Goal: Task Accomplishment & Management: Complete application form

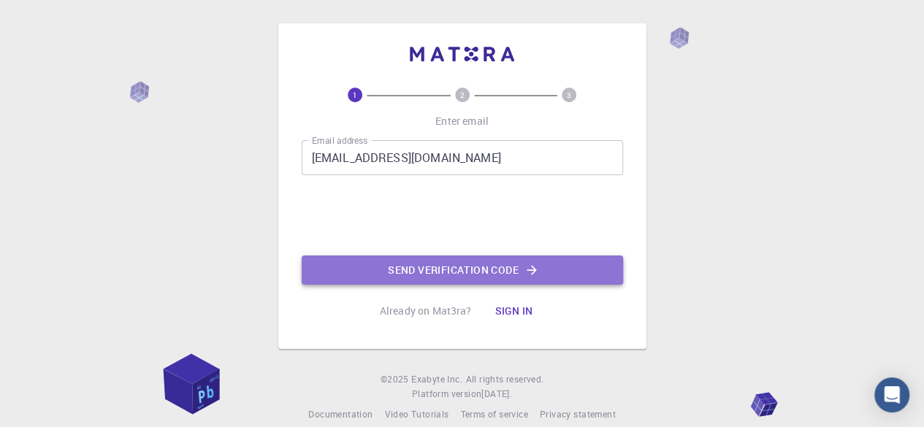
click at [420, 277] on button "Send verification code" at bounding box center [462, 270] width 321 height 29
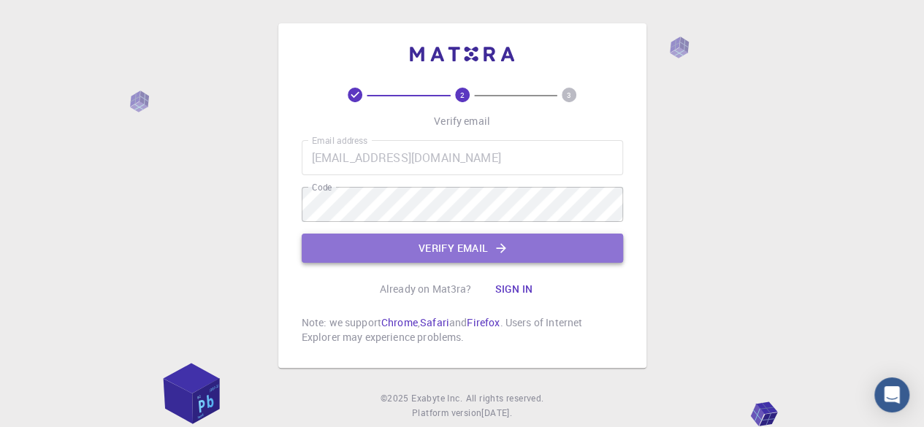
click at [410, 248] on button "Verify email" at bounding box center [462, 248] width 321 height 29
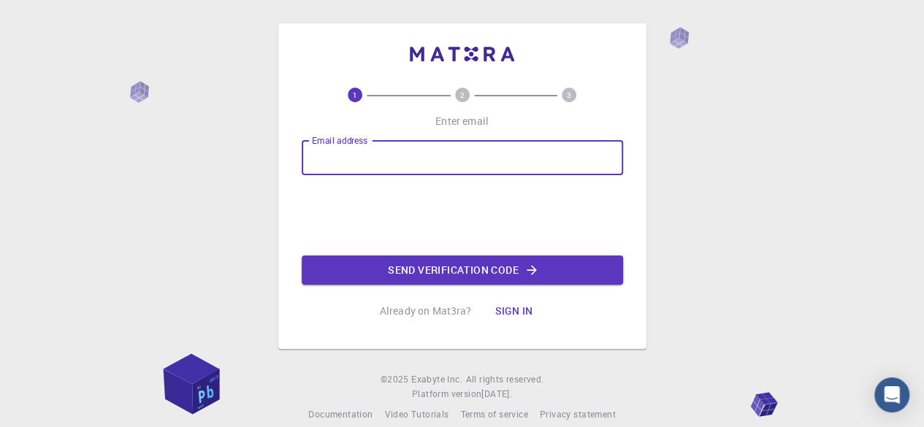
click at [346, 161] on input "Email address" at bounding box center [462, 157] width 321 height 35
type input "shubhamkrsingh.rs.che24@iitbhu.ac.in"
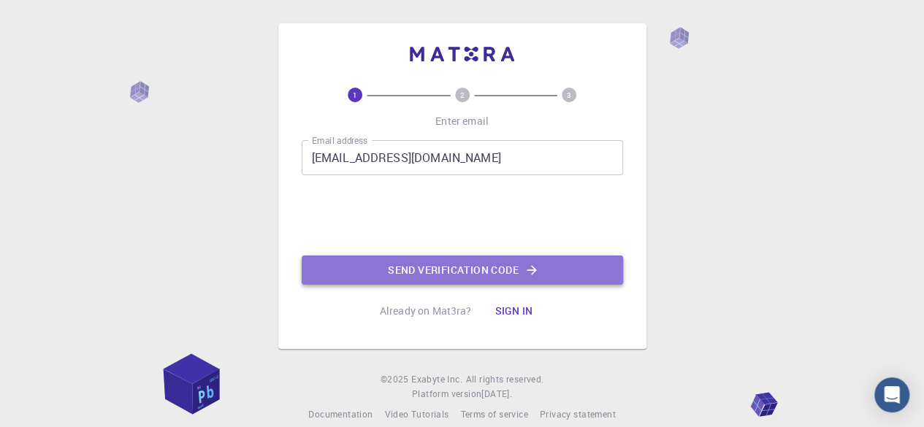
click at [417, 269] on button "Send verification code" at bounding box center [462, 270] width 321 height 29
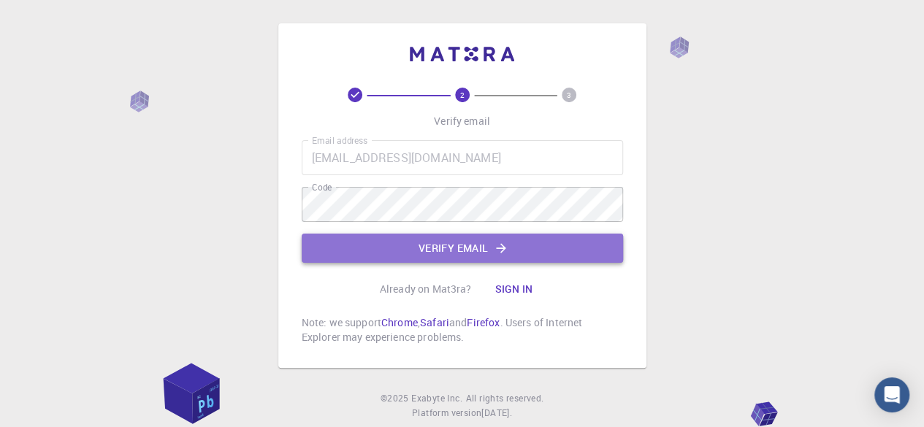
click at [443, 240] on button "Verify email" at bounding box center [462, 248] width 321 height 29
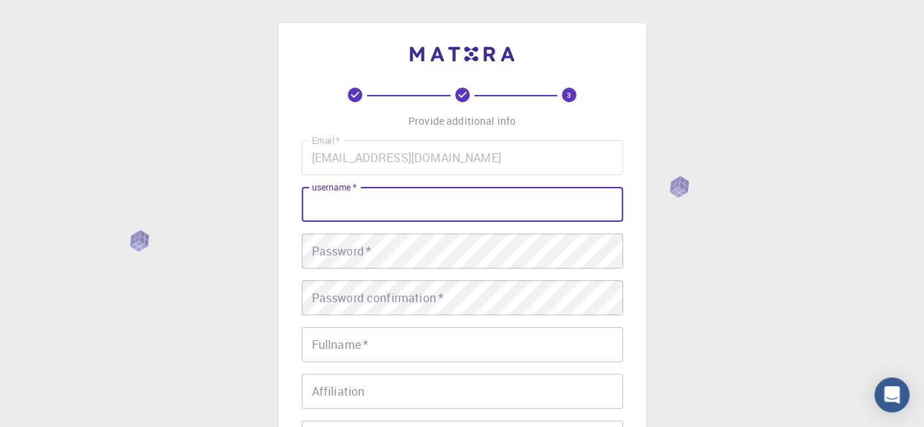
click at [437, 213] on input "username   *" at bounding box center [462, 204] width 321 height 35
type input "Shubhamkr"
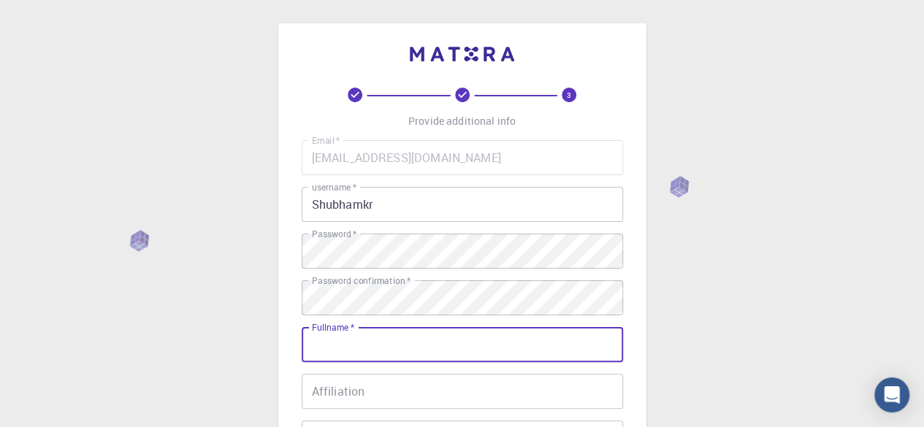
click at [391, 349] on input "Fullname   *" at bounding box center [462, 344] width 321 height 35
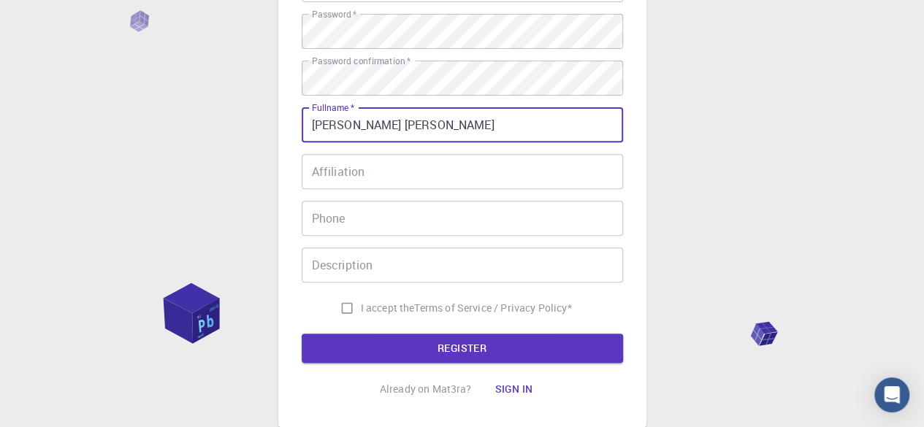
scroll to position [221, 0]
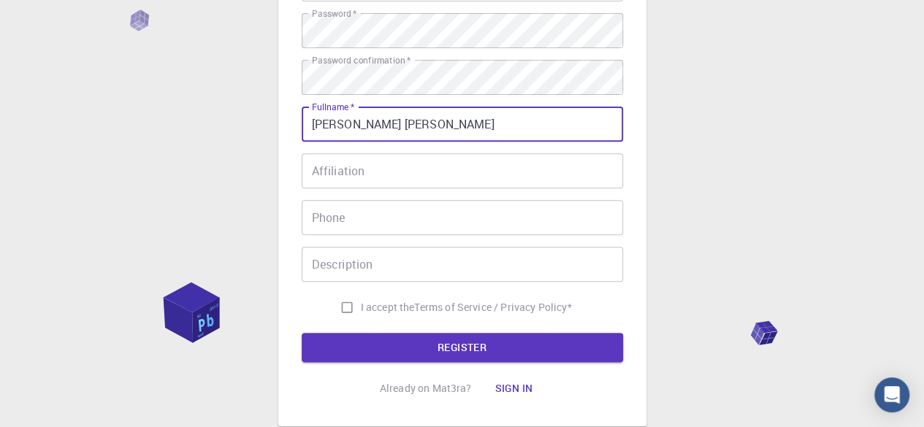
type input "Shubham Kumar Singh"
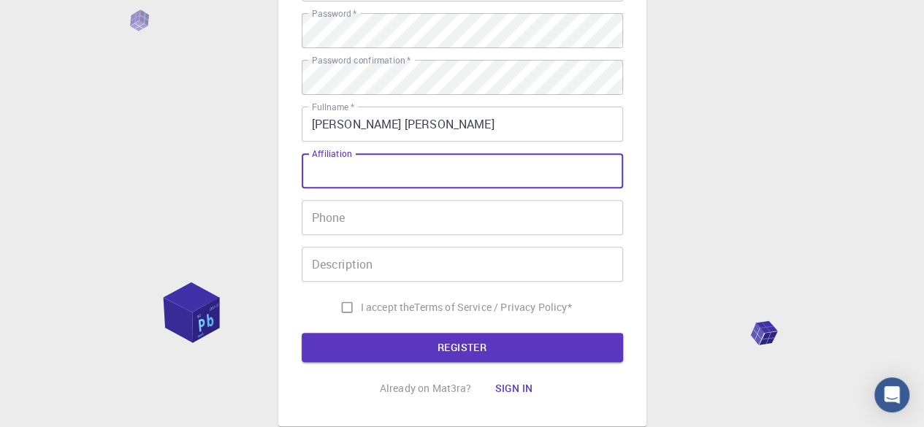
click at [405, 180] on input "Affiliation" at bounding box center [462, 170] width 321 height 35
type input "D"
type input "IIT(BHU)"
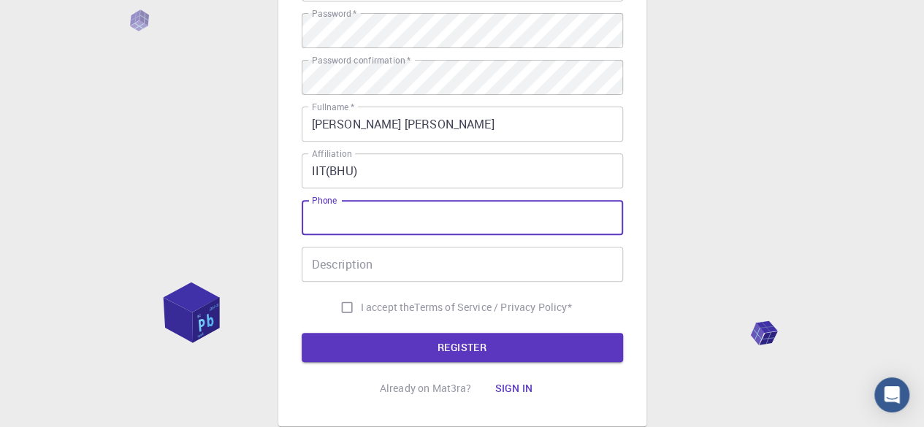
click at [393, 223] on input "Phone" at bounding box center [462, 217] width 321 height 35
type input "7318280889"
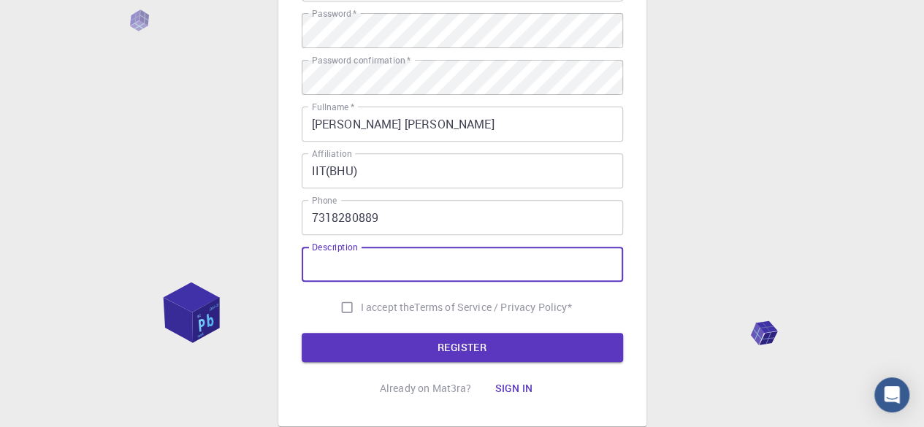
click at [397, 263] on input "Description" at bounding box center [462, 264] width 321 height 35
click at [486, 264] on input "Research Scholar and want to learn, Machine learning in MOF as electrocatalyst" at bounding box center [462, 264] width 321 height 35
click at [510, 264] on input "Research Scholar and want to learn, Machine learning in MOF as electrocatalyst" at bounding box center [462, 264] width 321 height 35
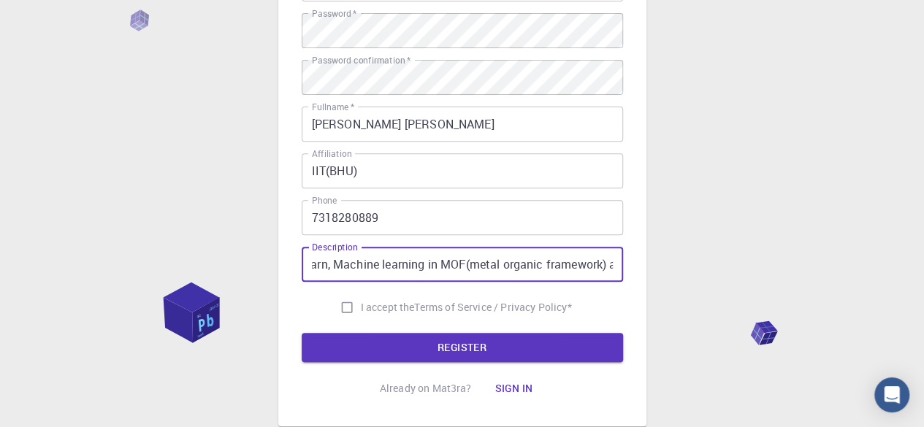
type input "Research Scholar and want to learn, Machine learning in MOF(metal organic frame…"
click at [342, 308] on input "I accept the Terms of Service / Privacy Policy *" at bounding box center [347, 308] width 28 height 28
checkbox input "true"
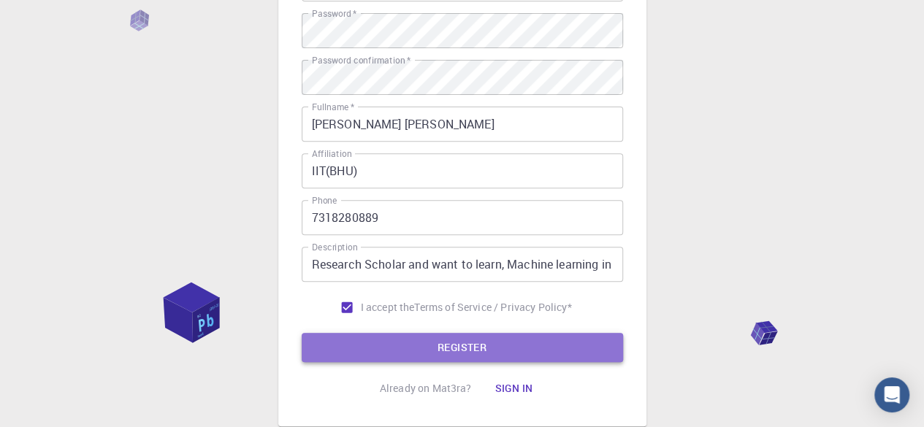
click at [362, 334] on button "REGISTER" at bounding box center [462, 347] width 321 height 29
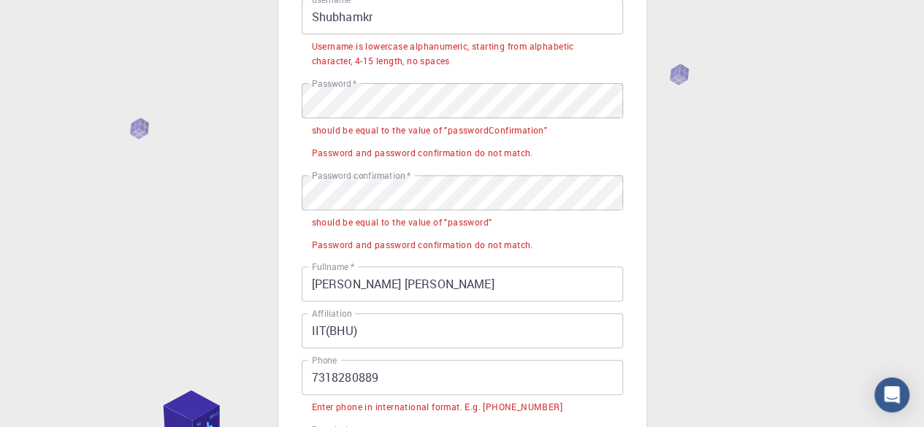
scroll to position [166, 0]
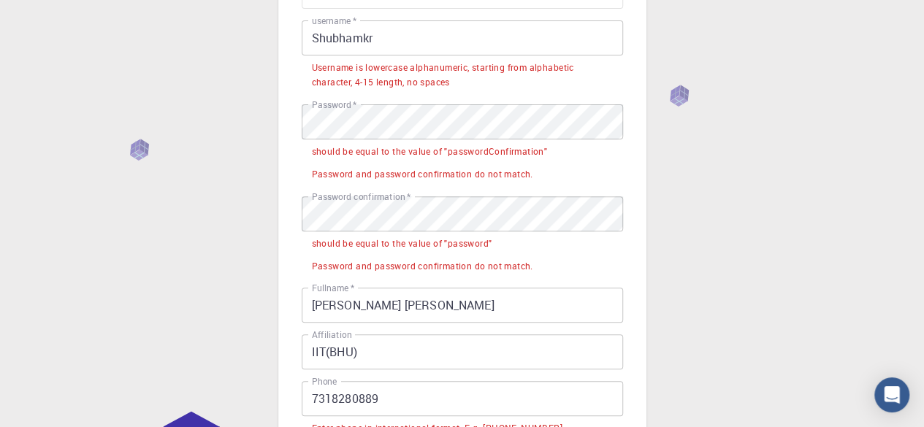
click at [384, 37] on input "Shubhamkr" at bounding box center [462, 37] width 321 height 35
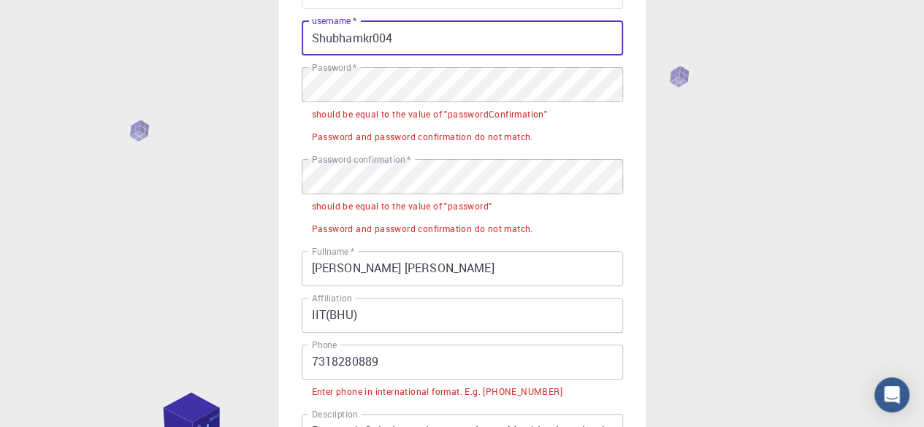
type input "Shubhamkr004"
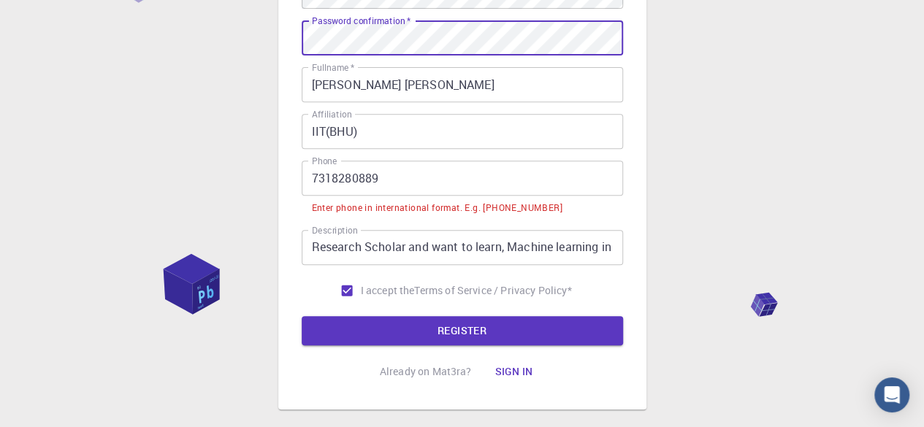
scroll to position [265, 0]
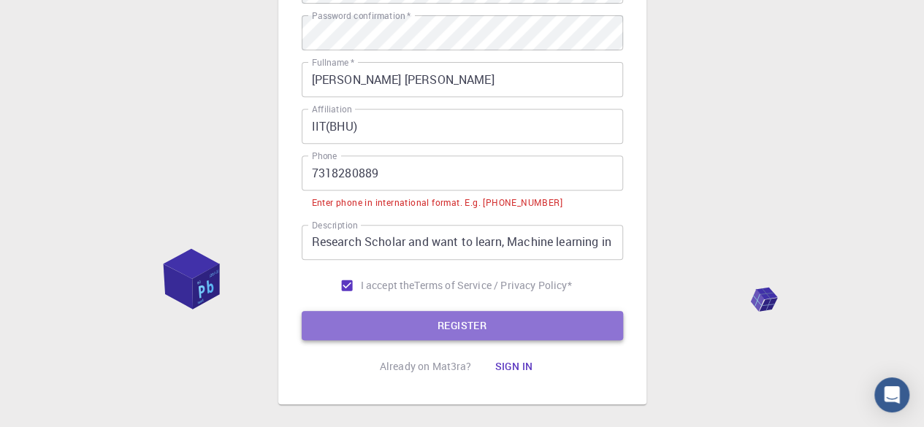
click at [413, 321] on button "REGISTER" at bounding box center [462, 325] width 321 height 29
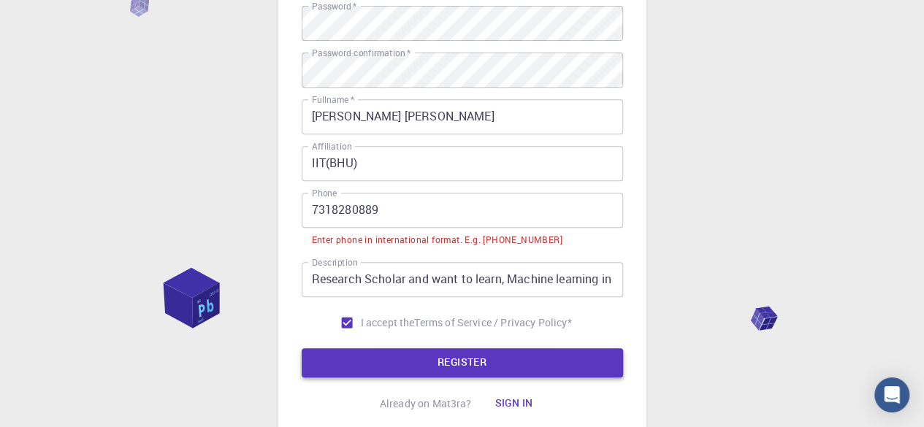
scroll to position [302, 0]
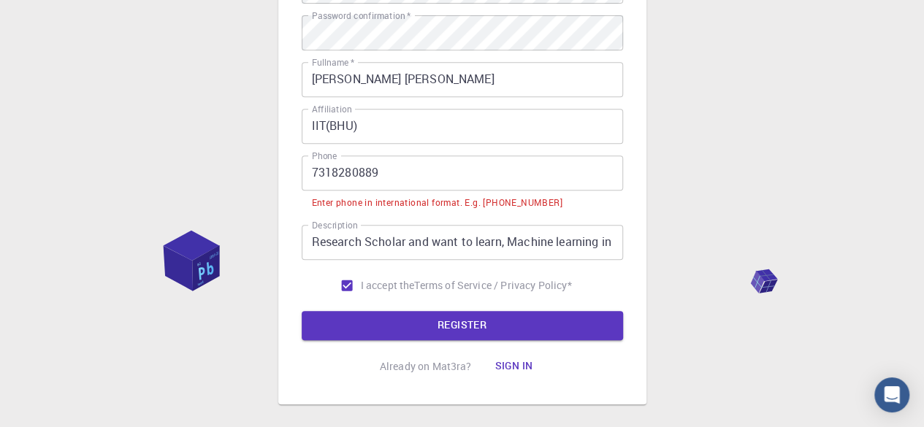
click at [314, 180] on input "7318280889" at bounding box center [462, 173] width 321 height 35
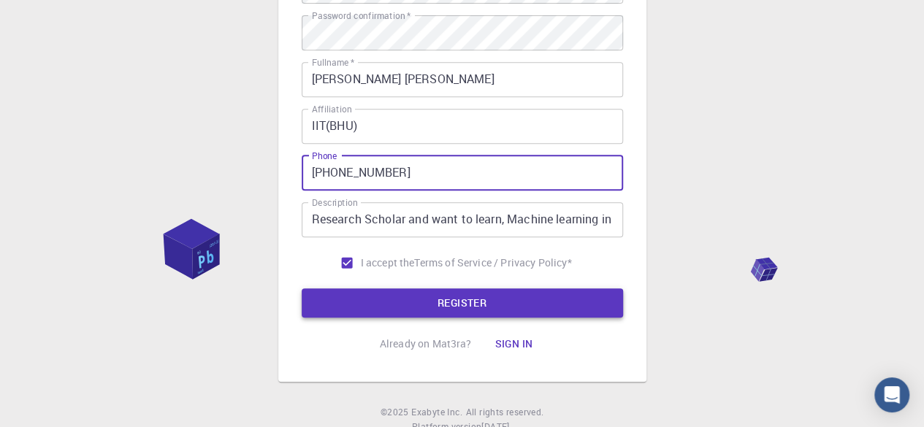
type input "+917318280889"
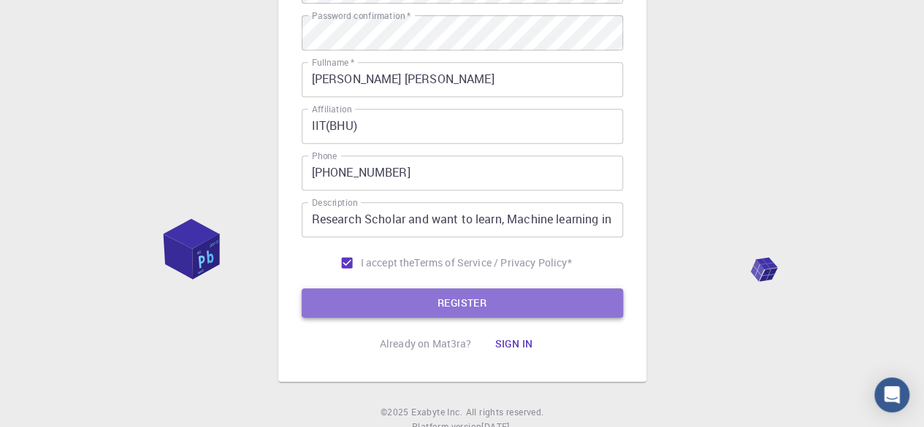
click at [452, 305] on button "REGISTER" at bounding box center [462, 302] width 321 height 29
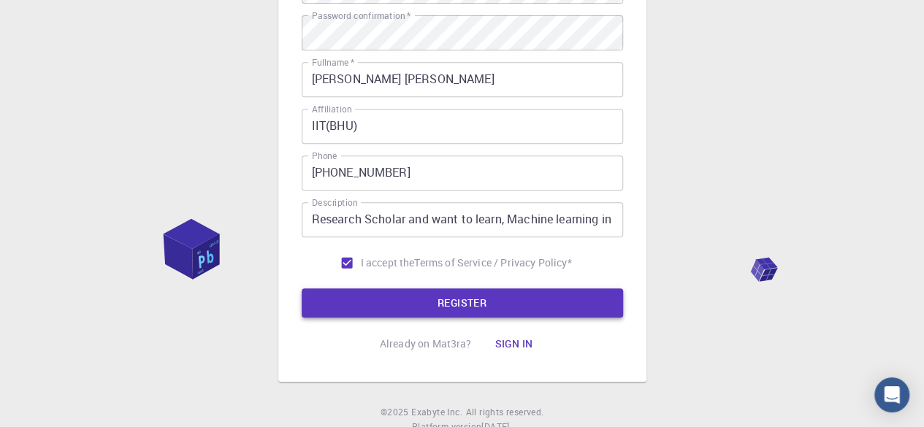
click at [452, 305] on button "REGISTER" at bounding box center [462, 302] width 321 height 29
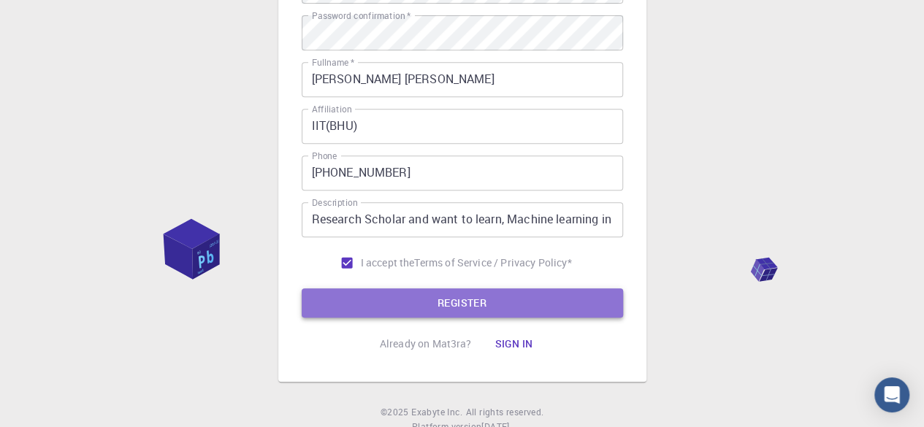
click at [455, 306] on button "REGISTER" at bounding box center [462, 302] width 321 height 29
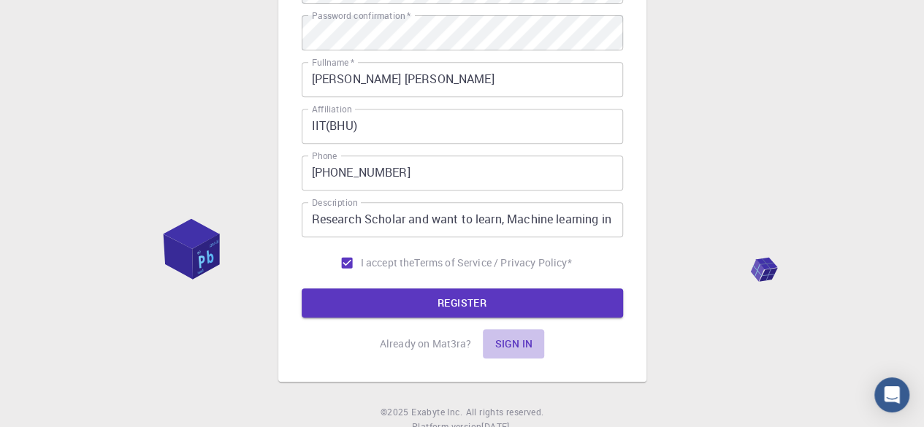
click at [506, 338] on button "Sign in" at bounding box center [513, 343] width 61 height 29
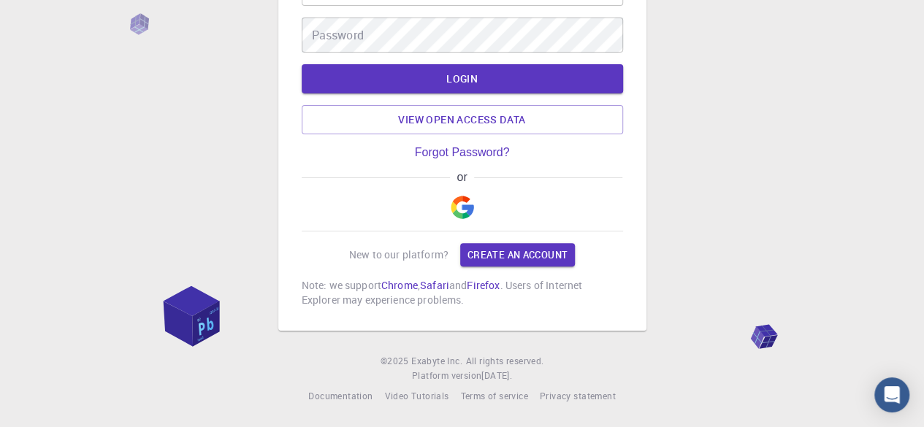
scroll to position [55, 0]
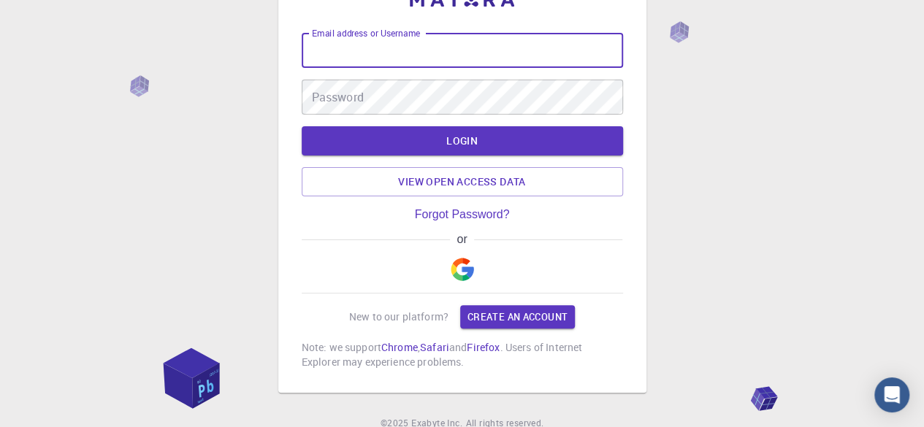
click at [368, 50] on input "Email address or Username" at bounding box center [462, 50] width 321 height 35
click at [418, 66] on input "s" at bounding box center [462, 50] width 321 height 35
type input "Shubhamkr004"
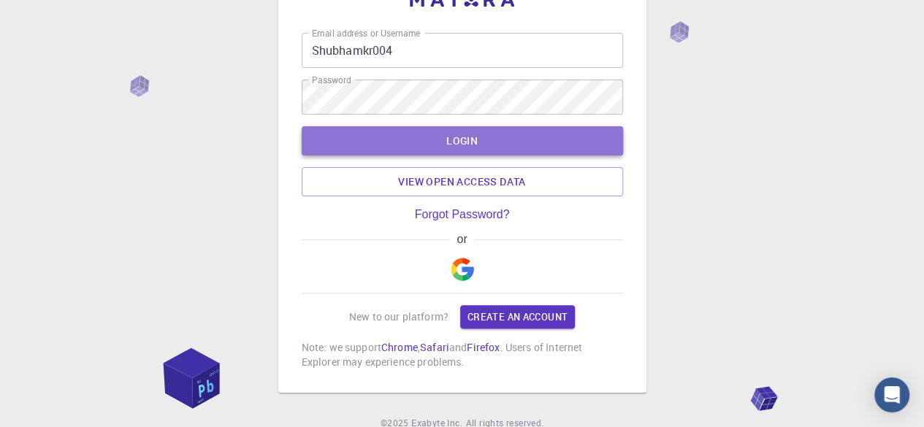
click at [428, 135] on button "LOGIN" at bounding box center [462, 140] width 321 height 29
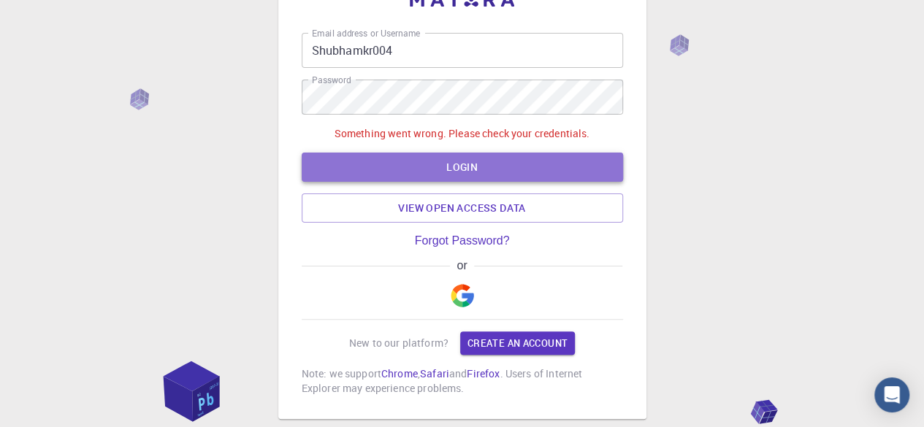
click at [560, 163] on button "LOGIN" at bounding box center [462, 167] width 321 height 29
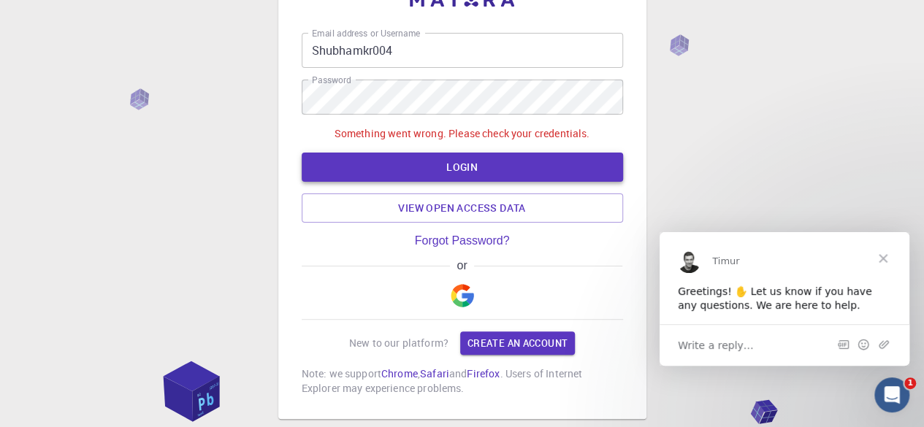
scroll to position [0, 0]
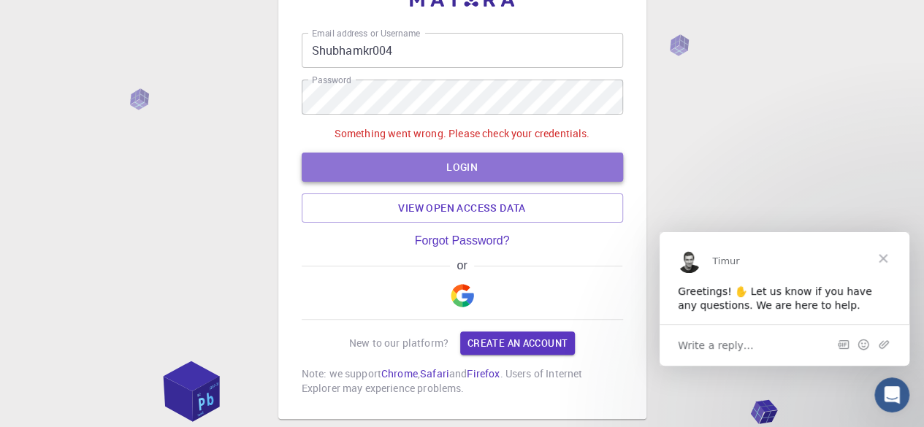
click at [520, 167] on button "LOGIN" at bounding box center [462, 167] width 321 height 29
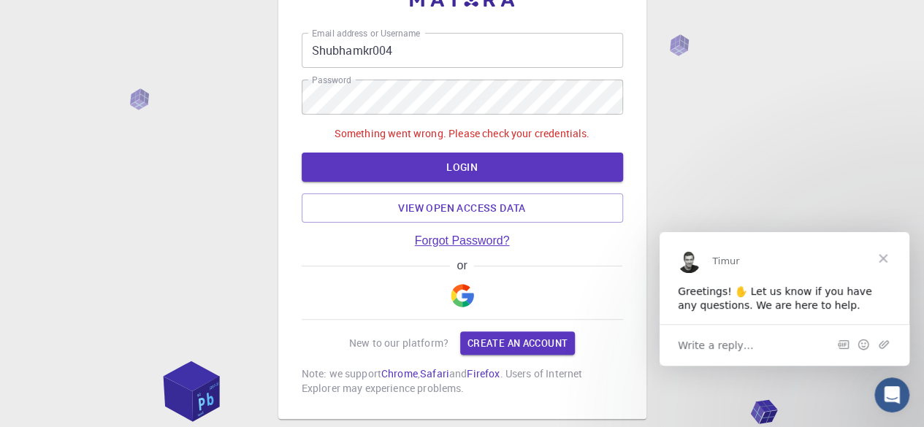
click at [479, 248] on link "Forgot Password?" at bounding box center [462, 240] width 95 height 13
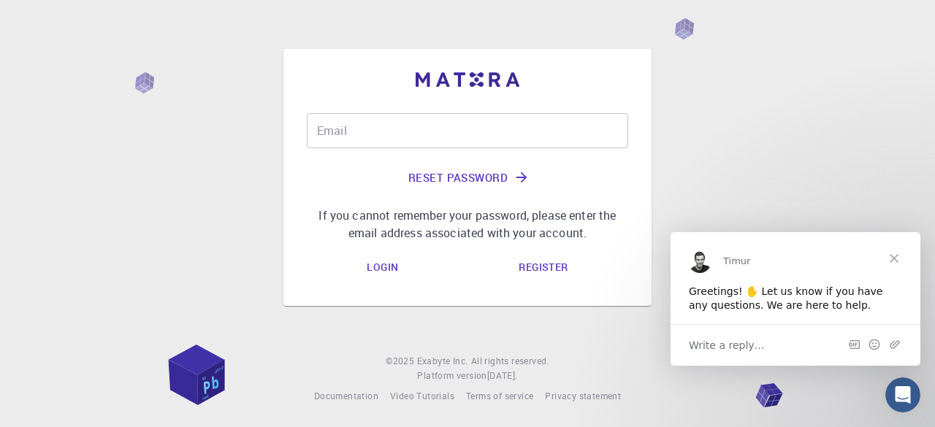
click at [479, 248] on div "Email Email Reset Password If you cannot remember your password, please enter t…" at bounding box center [467, 197] width 321 height 169
click at [494, 129] on input "Email" at bounding box center [467, 130] width 321 height 35
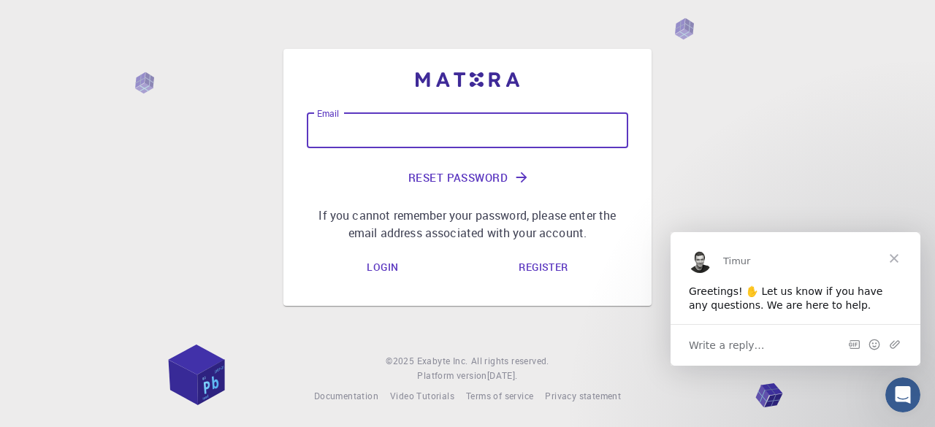
click at [453, 134] on input "Email" at bounding box center [467, 130] width 321 height 35
type input "Shubhamkr004singh@gmail.com"
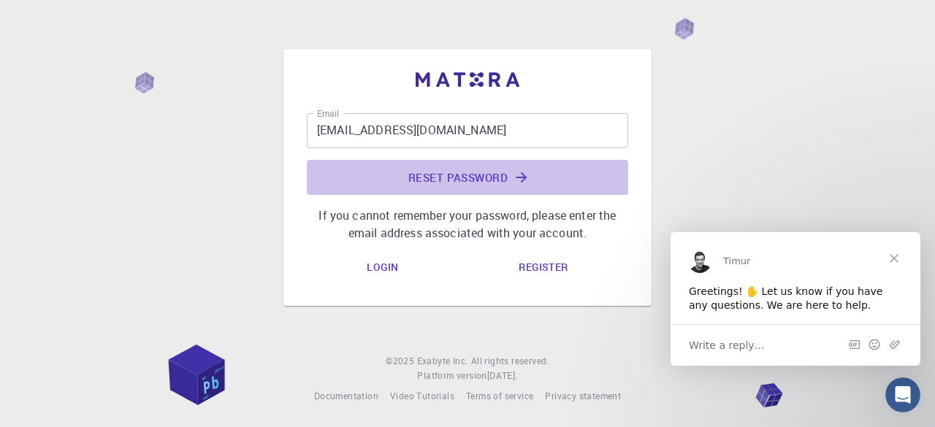
click at [467, 177] on button "Reset Password" at bounding box center [467, 177] width 321 height 35
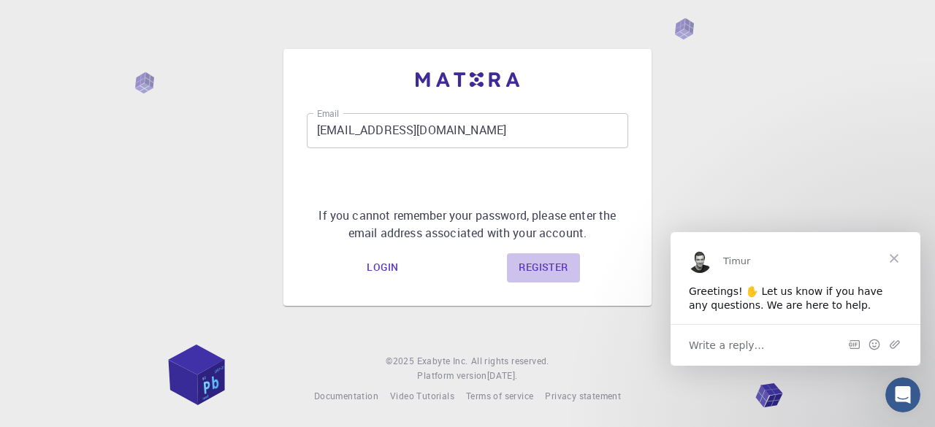
click at [518, 267] on link "Register" at bounding box center [543, 267] width 72 height 29
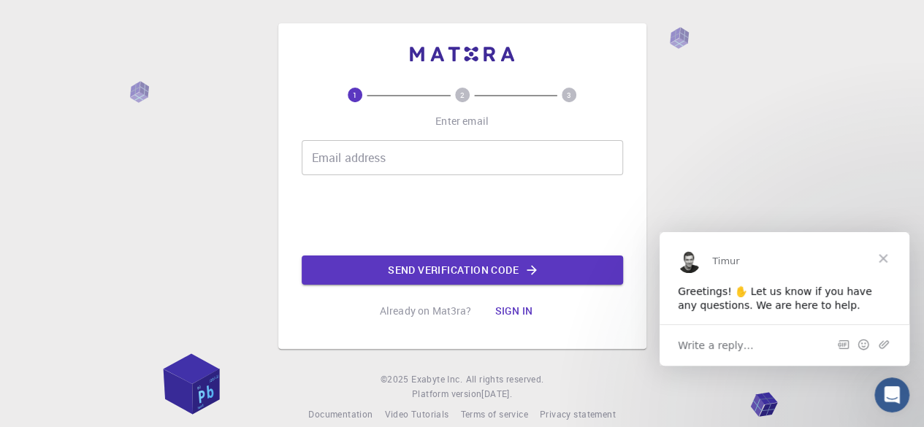
click at [98, 21] on div "1 2 3 Enter email Email address Email address Send verification code Already on…" at bounding box center [462, 222] width 924 height 445
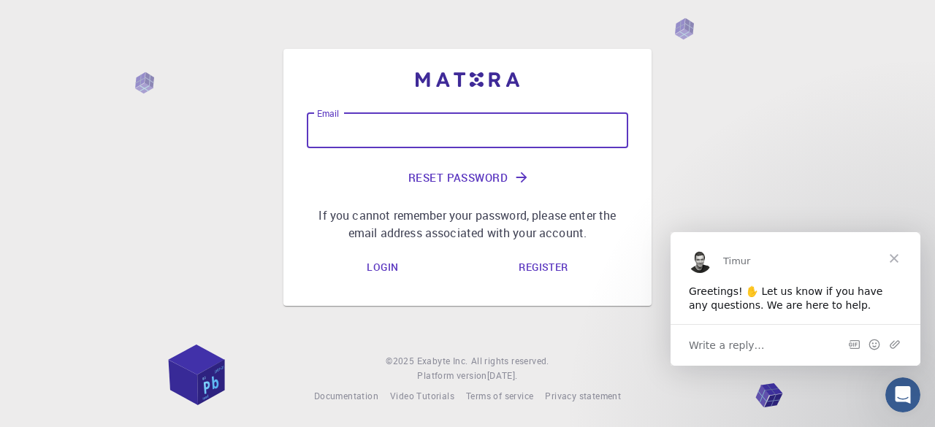
click at [418, 128] on input "Email" at bounding box center [467, 130] width 321 height 35
type input "s"
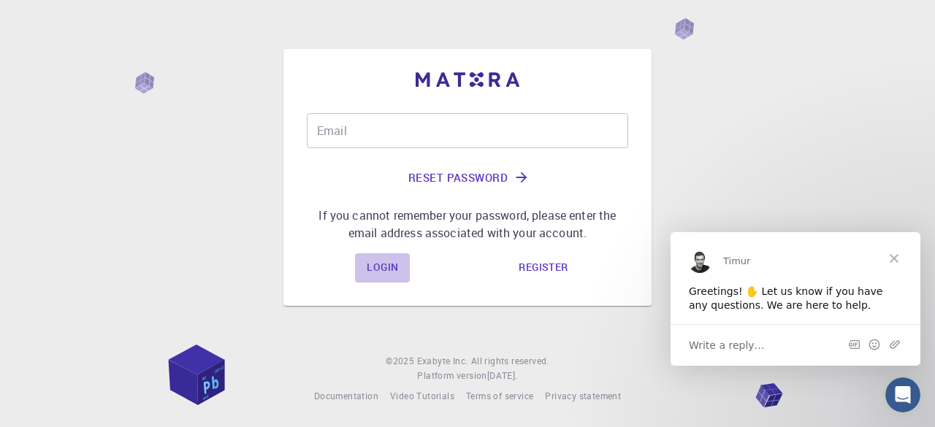
click at [385, 269] on link "Login" at bounding box center [382, 267] width 55 height 29
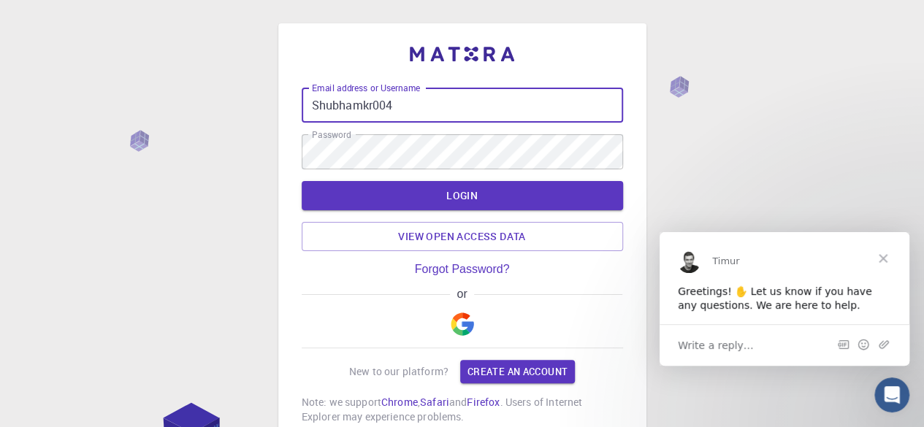
click at [451, 110] on input "Shubhamkr004" at bounding box center [462, 105] width 321 height 35
type input "Shubhamkr004singh@gmail.com"
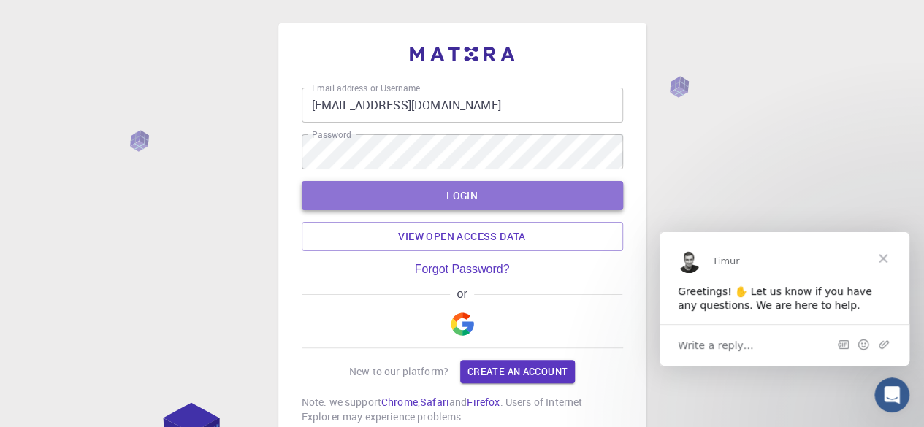
click at [440, 191] on button "LOGIN" at bounding box center [462, 195] width 321 height 29
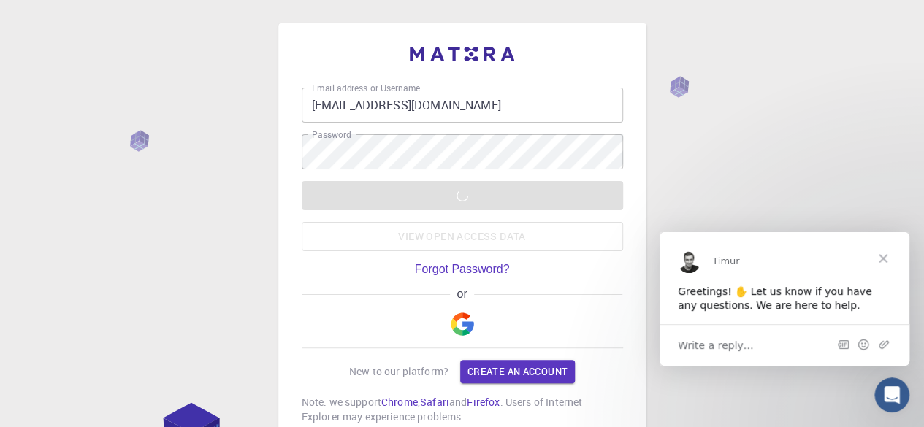
click at [685, 169] on div "Email address or Username Shubhamkr004singh@gmail.com Email address or Username…" at bounding box center [462, 272] width 924 height 544
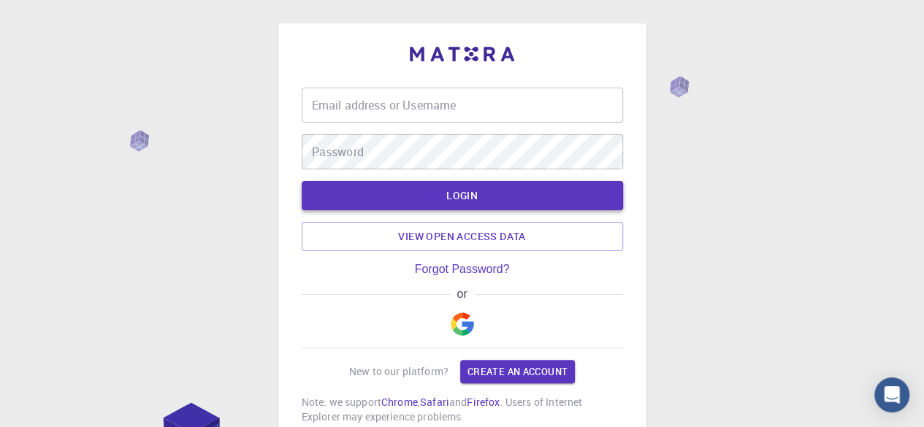
type input "Shubhamkr004"
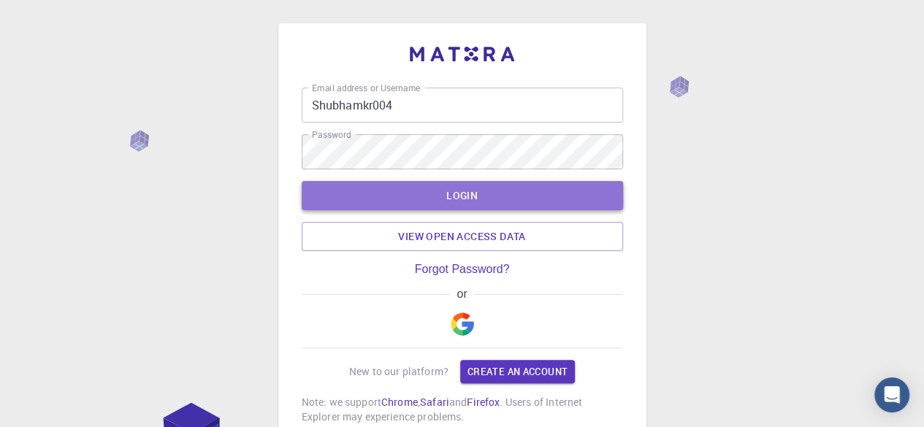
click at [467, 196] on button "LOGIN" at bounding box center [462, 195] width 321 height 29
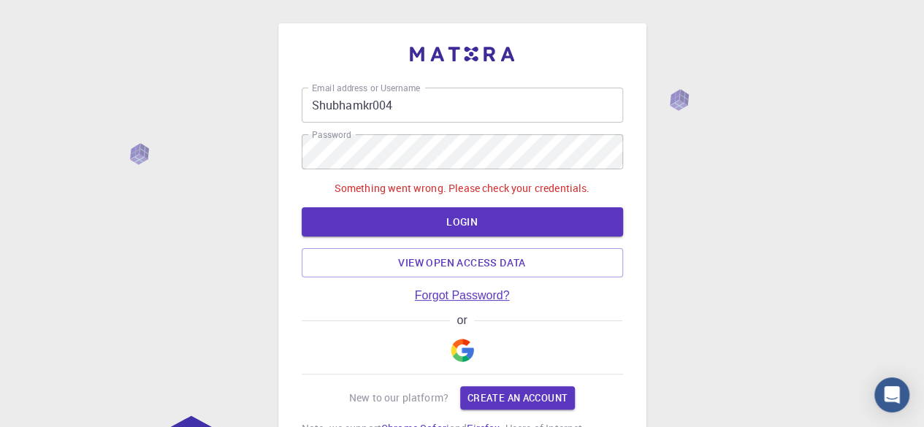
click at [460, 298] on link "Forgot Password?" at bounding box center [462, 295] width 95 height 13
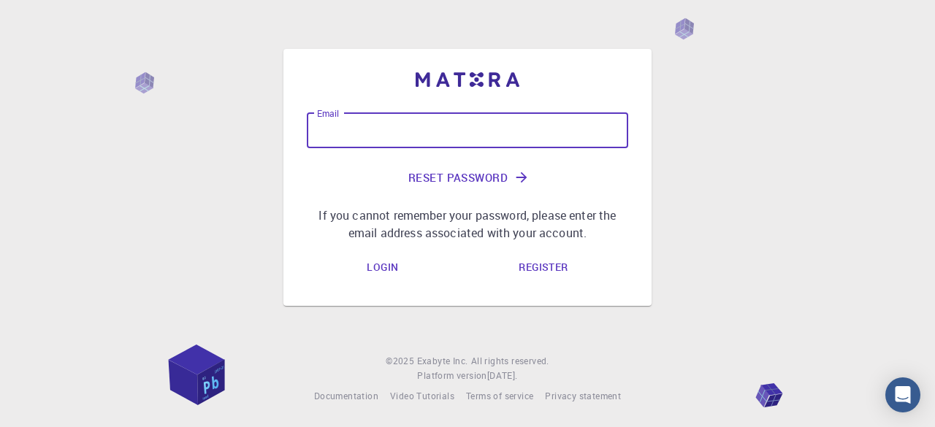
click at [440, 125] on input "Email" at bounding box center [467, 130] width 321 height 35
type input "Shubhamkr004singh@gmail.com"
click at [483, 179] on button "Reset Password" at bounding box center [467, 177] width 321 height 35
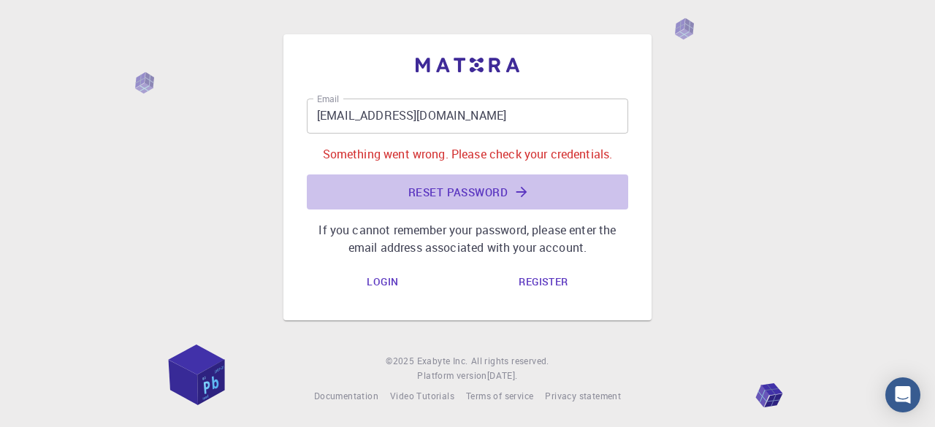
click at [483, 179] on button "Reset Password" at bounding box center [467, 192] width 321 height 35
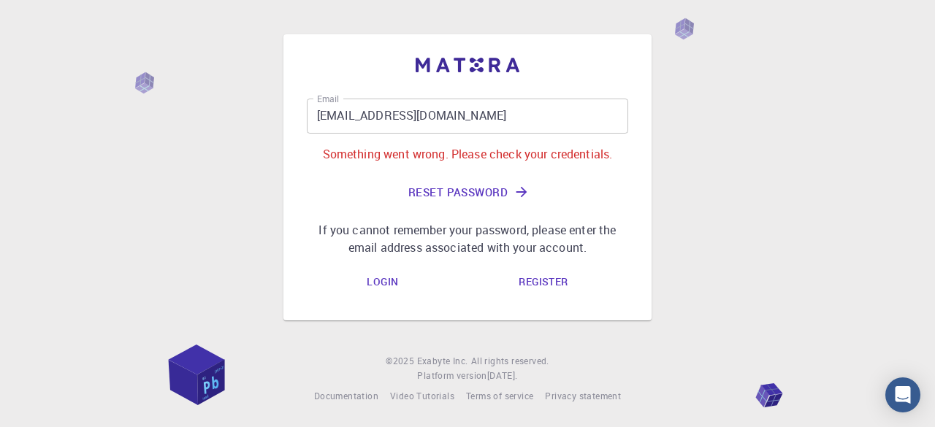
click at [531, 126] on input "Shubhamkr004singh@gmail.com" at bounding box center [467, 116] width 321 height 35
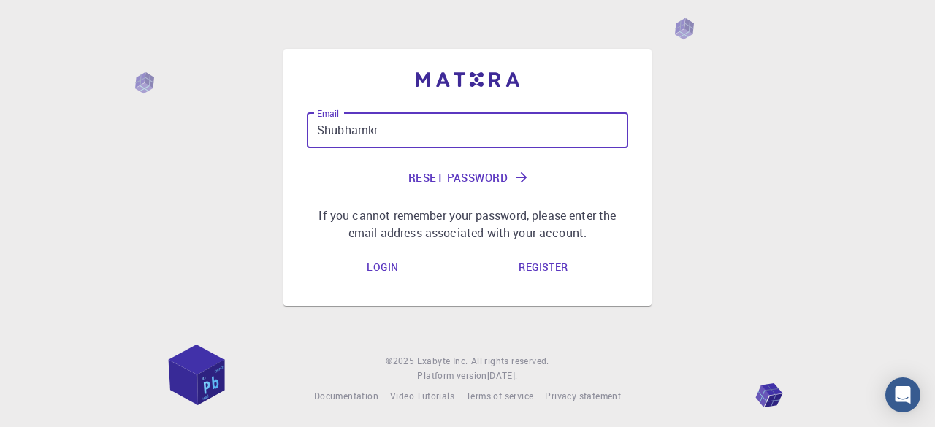
drag, startPoint x: 0, startPoint y: 0, endPoint x: 413, endPoint y: 128, distance: 432.6
click at [413, 128] on input "Shubhamkr" at bounding box center [467, 130] width 321 height 35
type input "Shubhamkrsingh.rs.che24@itbhu.ac.in"
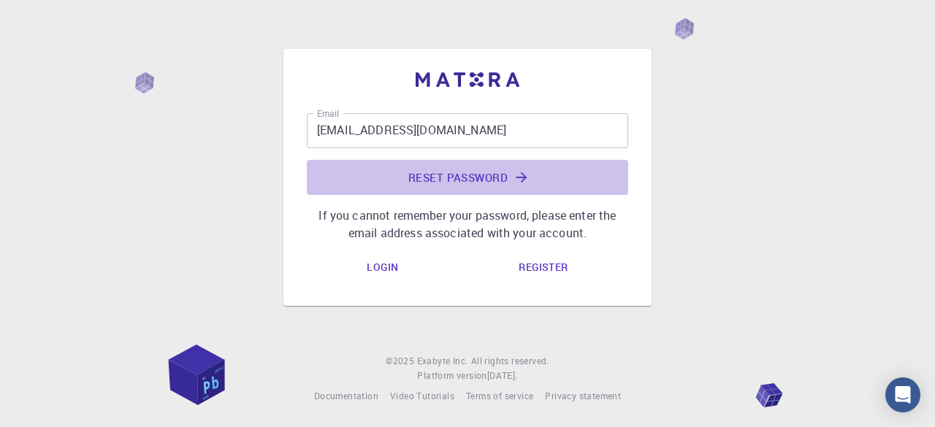
click at [470, 177] on button "Reset Password" at bounding box center [467, 177] width 321 height 35
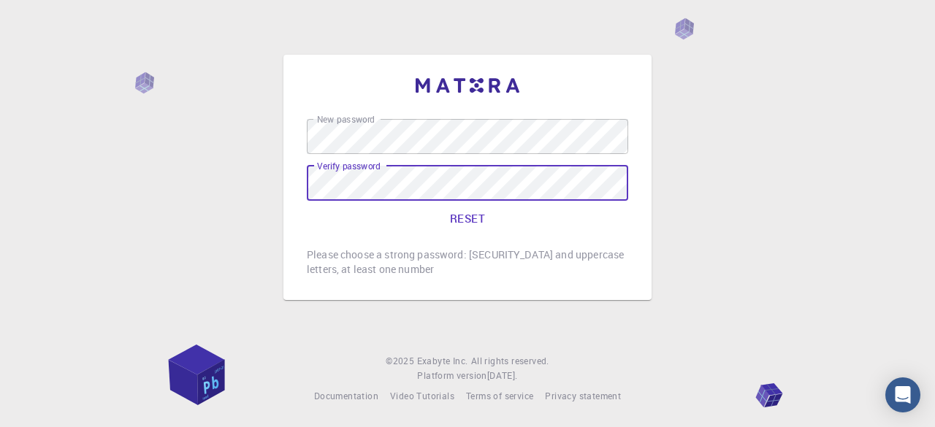
click at [473, 220] on button "RESET" at bounding box center [467, 218] width 321 height 35
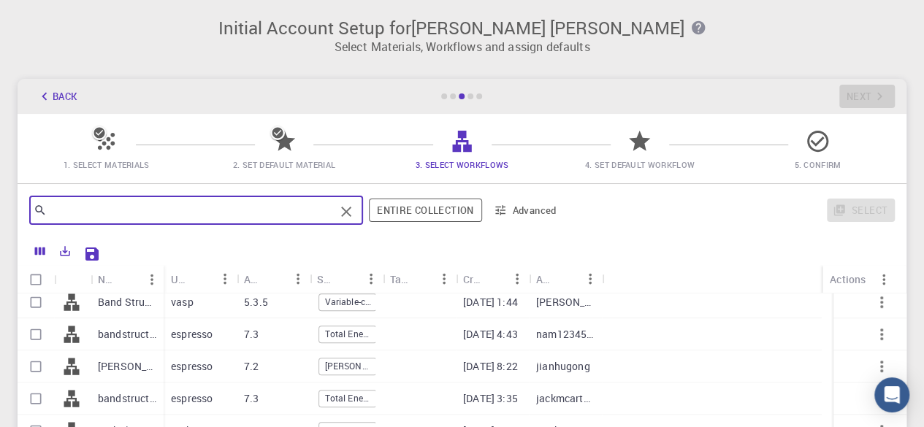
click at [164, 213] on input "text" at bounding box center [191, 210] width 288 height 20
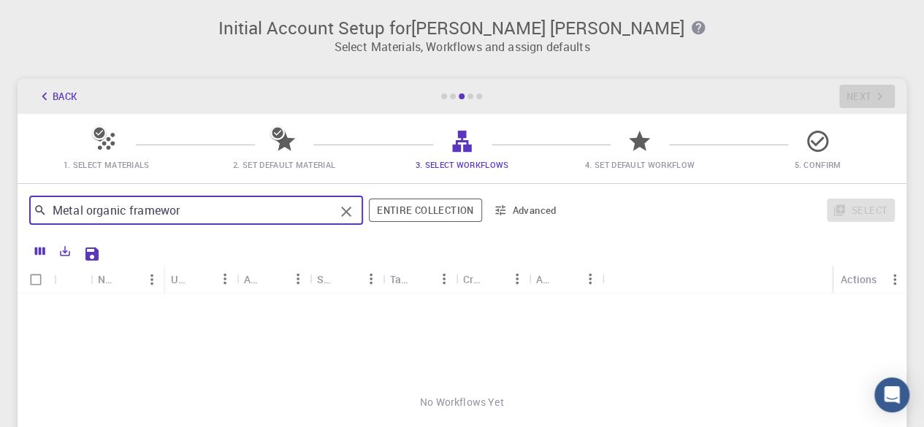
type input "Metal organic framework"
click at [349, 213] on icon "Clear" at bounding box center [346, 212] width 18 height 18
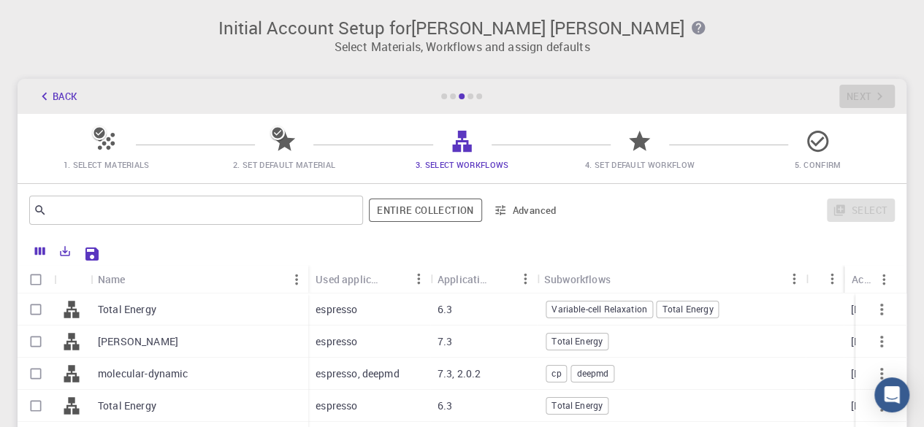
click at [193, 375] on div "molecular-dynamic" at bounding box center [200, 374] width 218 height 32
checkbox input "true"
